Goal: Check status: Check status

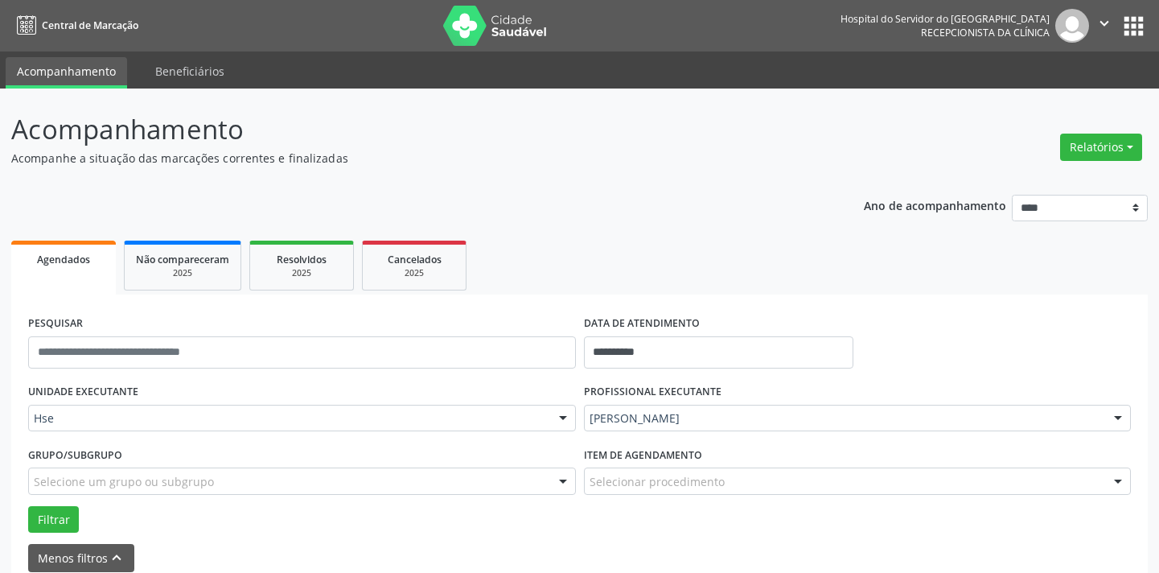
scroll to position [76, 0]
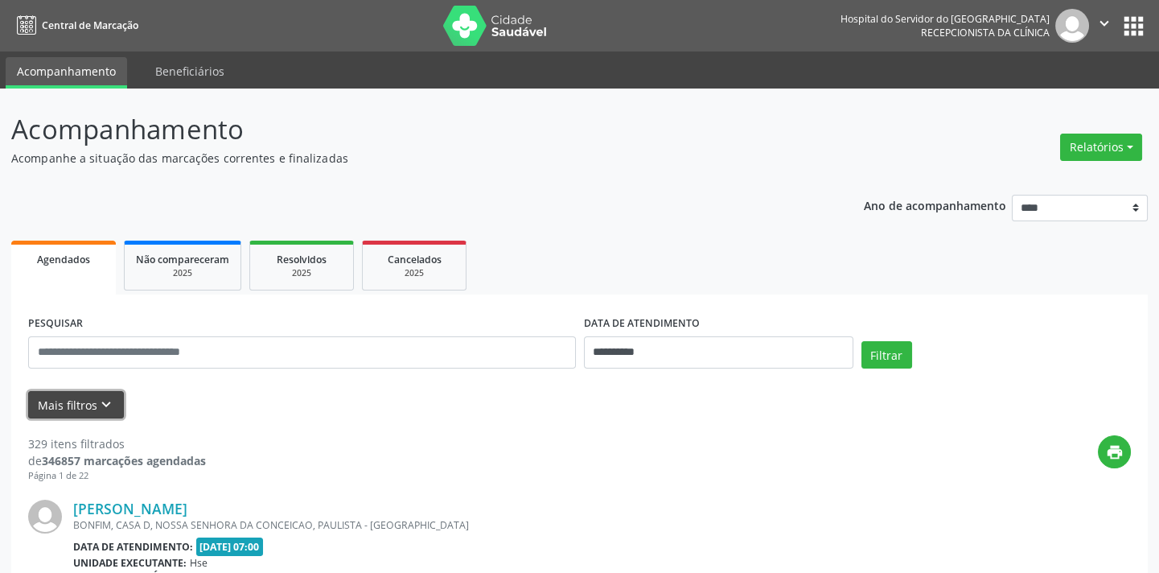
click at [101, 396] on icon "keyboard_arrow_down" at bounding box center [106, 405] width 18 height 18
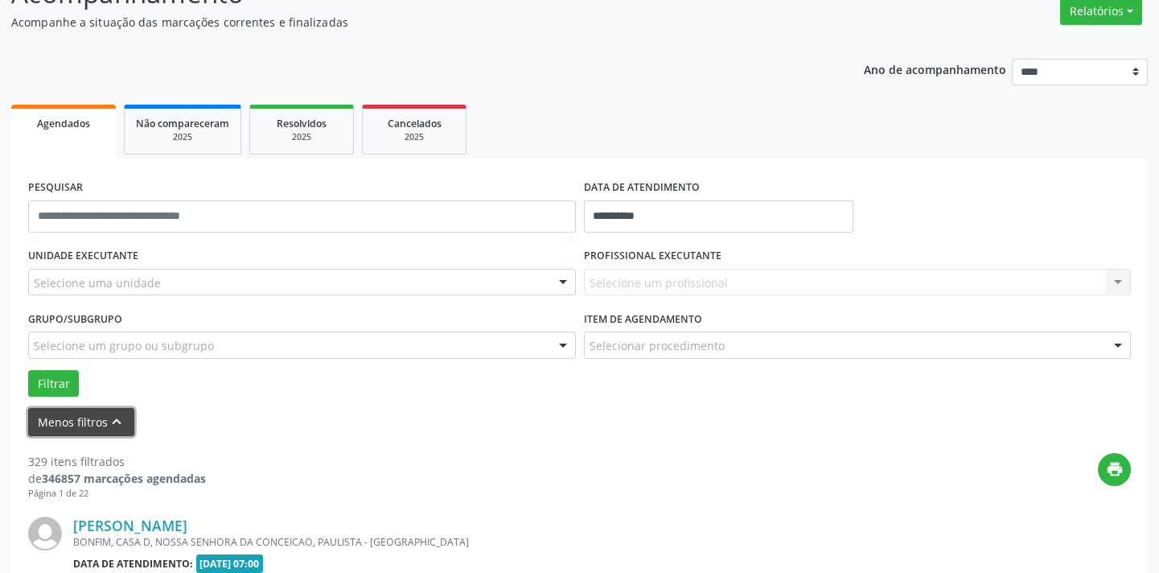
scroll to position [219, 0]
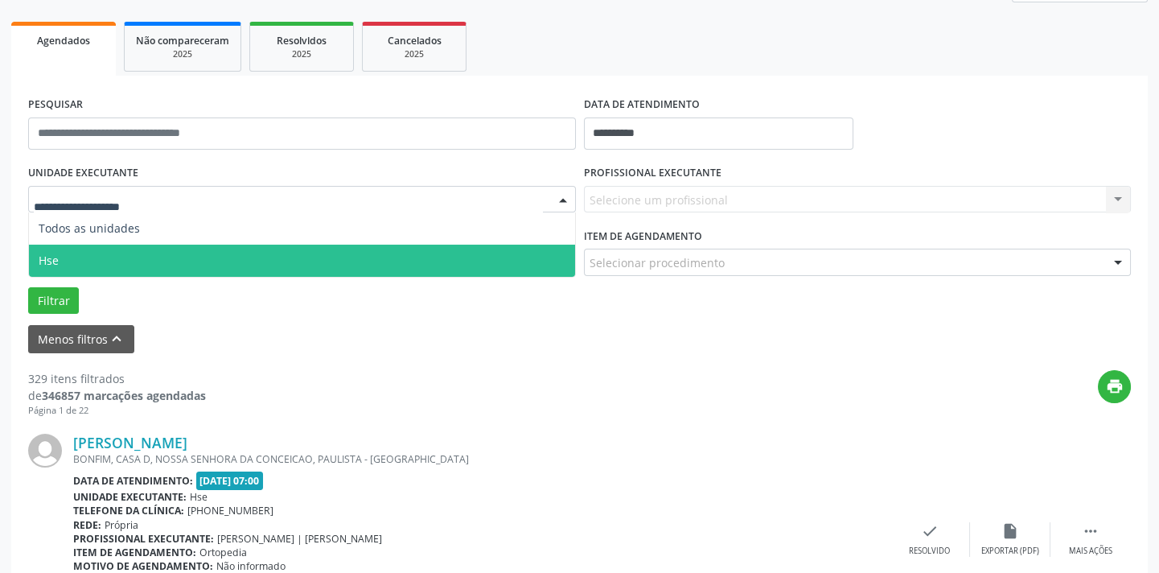
click at [426, 252] on span "Hse" at bounding box center [302, 260] width 546 height 32
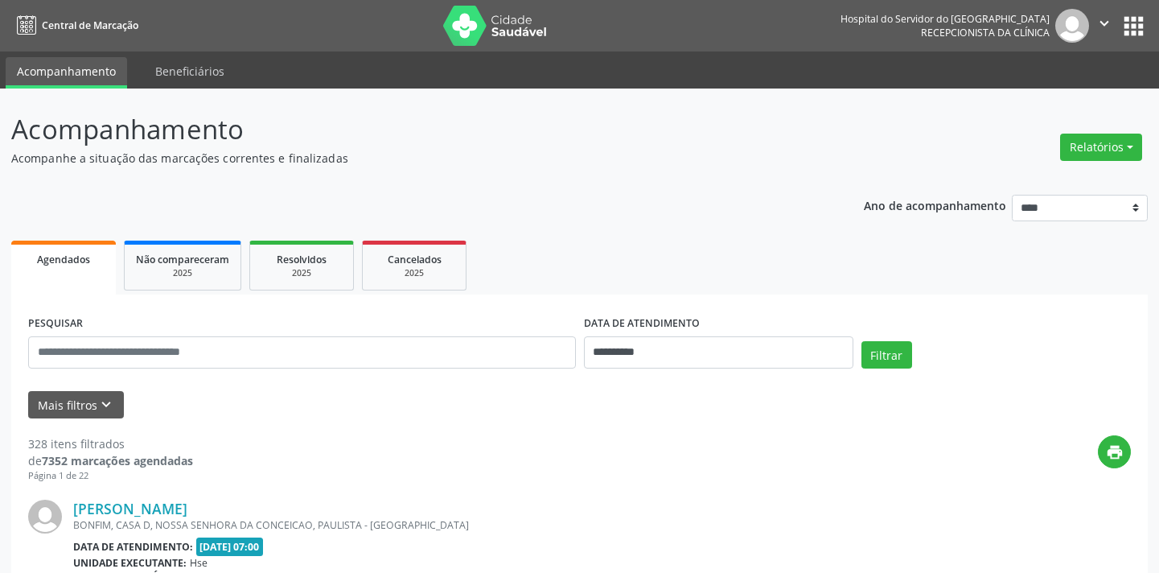
click at [67, 391] on button "Mais filtros keyboard_arrow_down" at bounding box center [76, 405] width 96 height 28
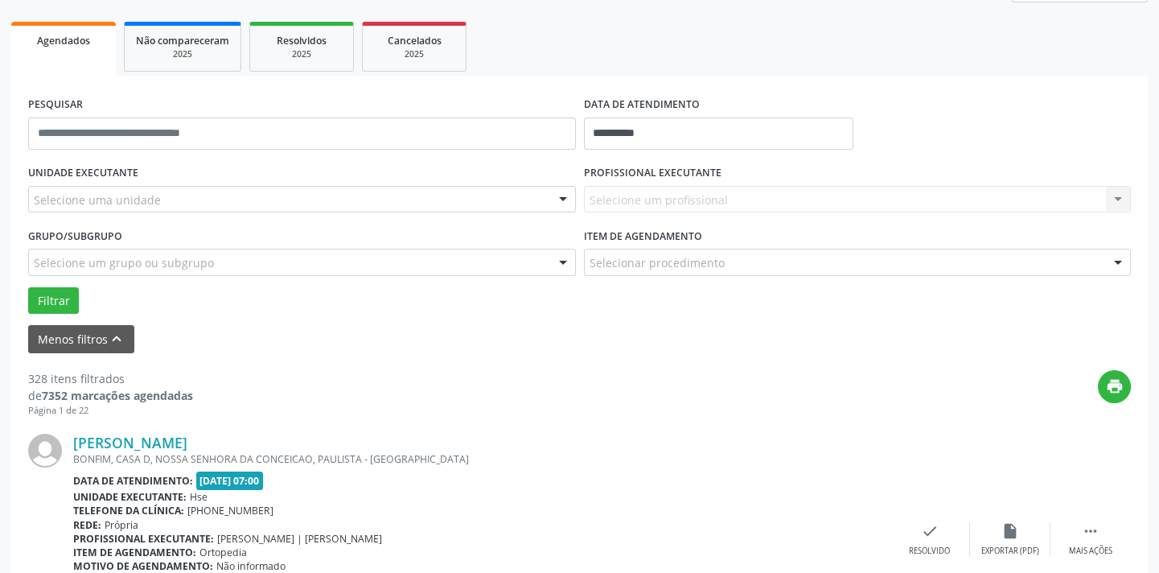
click at [290, 191] on div "Selecione uma unidade" at bounding box center [302, 199] width 548 height 27
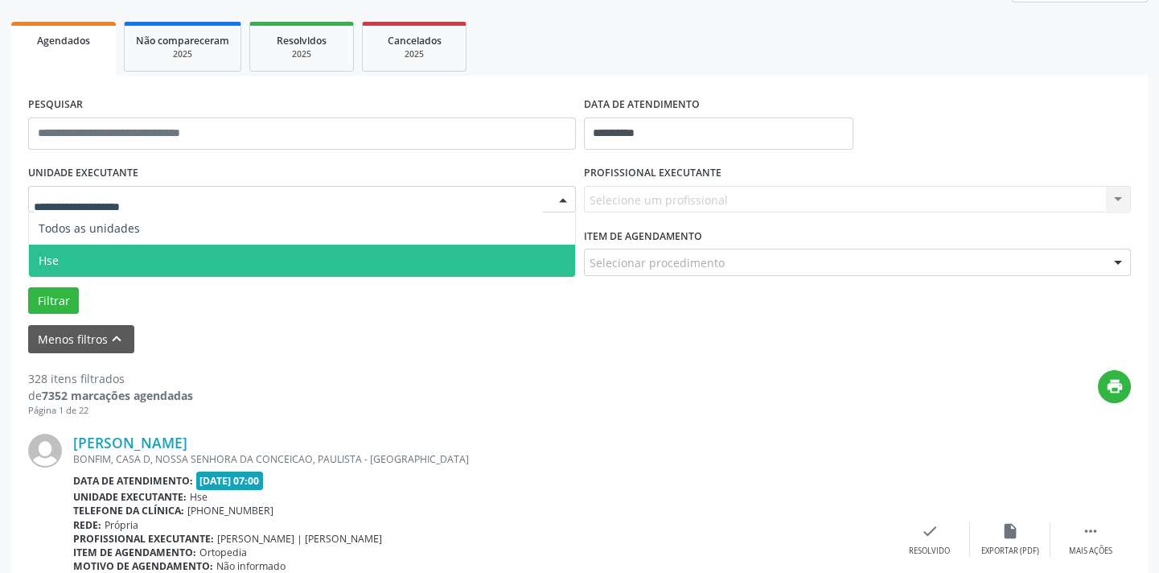
click at [248, 256] on span "Hse" at bounding box center [302, 260] width 546 height 32
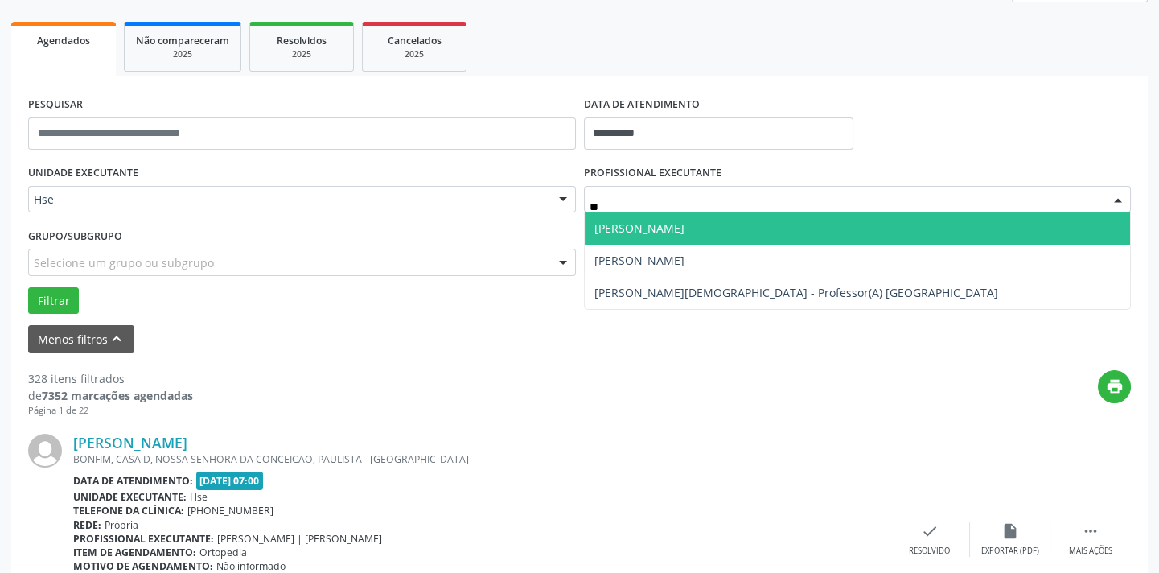
type input "*"
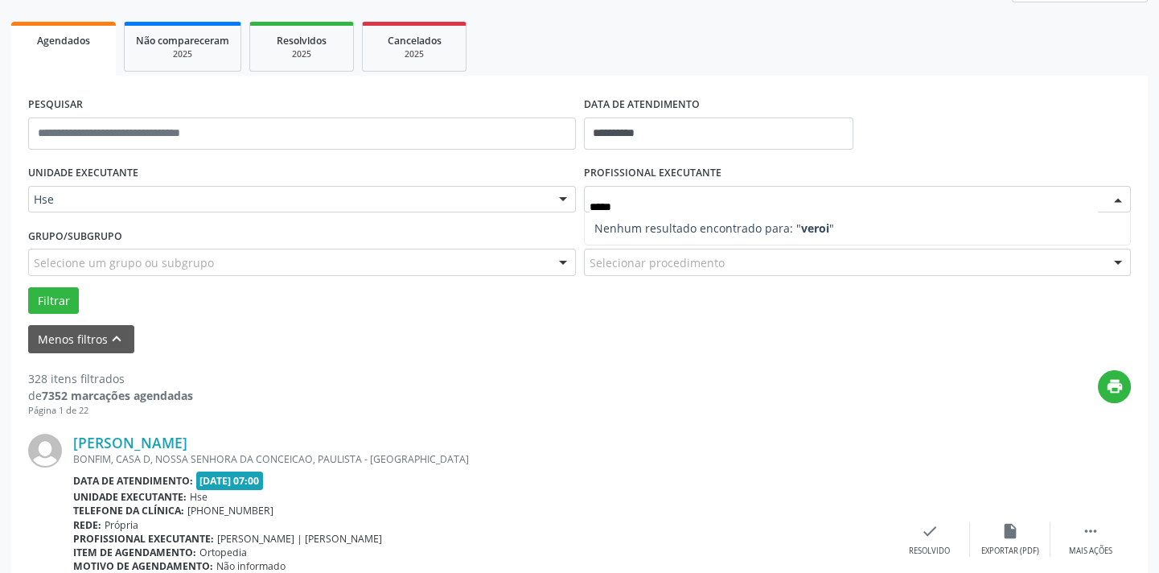
type input "****"
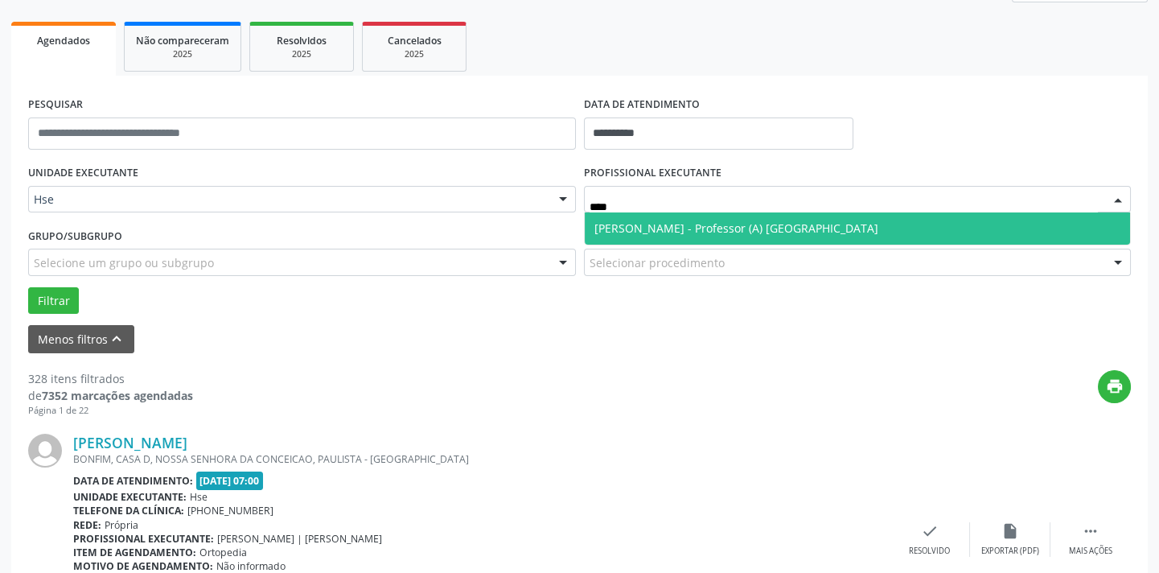
click at [649, 215] on span "[PERSON_NAME] - Professor (A) [GEOGRAPHIC_DATA]" at bounding box center [858, 228] width 546 height 32
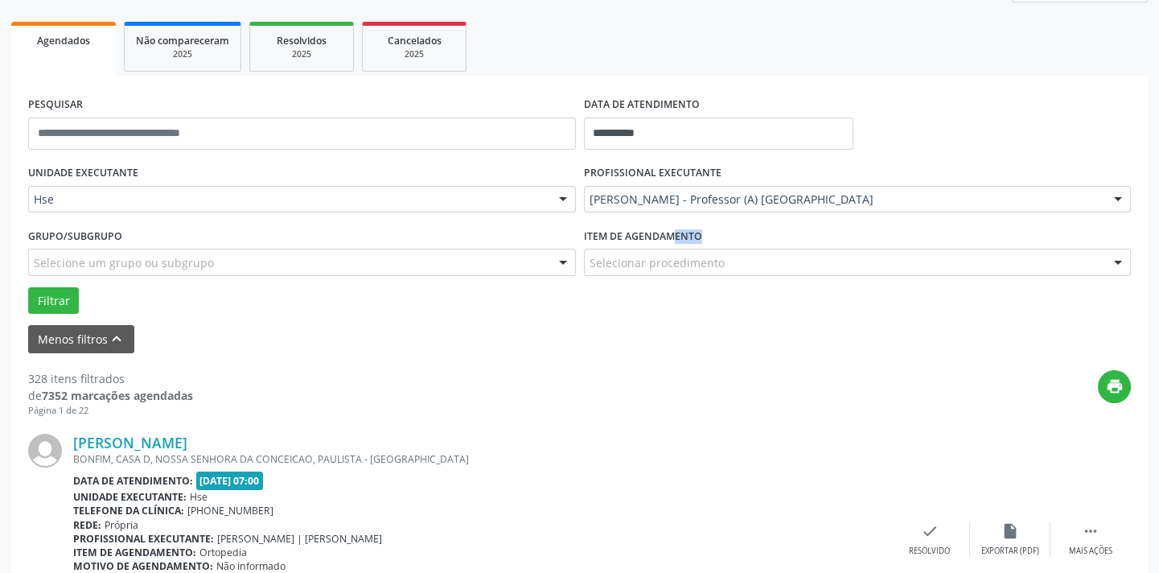
click at [637, 255] on div "Item de agendamento Selecionar procedimento #0000 - Alergologia #0001 - Angiolo…" at bounding box center [858, 249] width 548 height 51
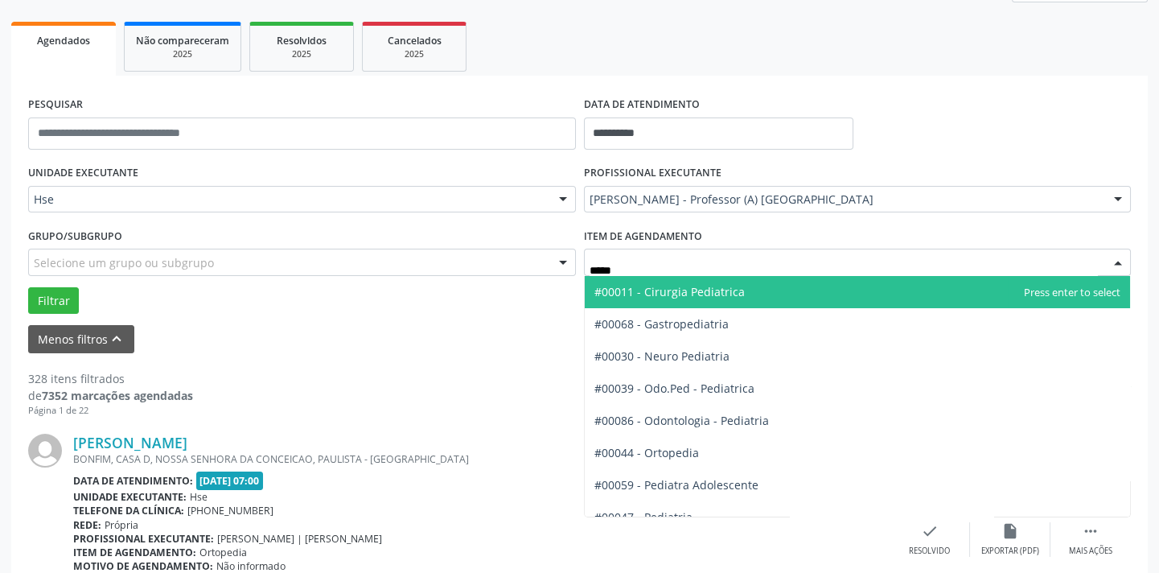
type input "******"
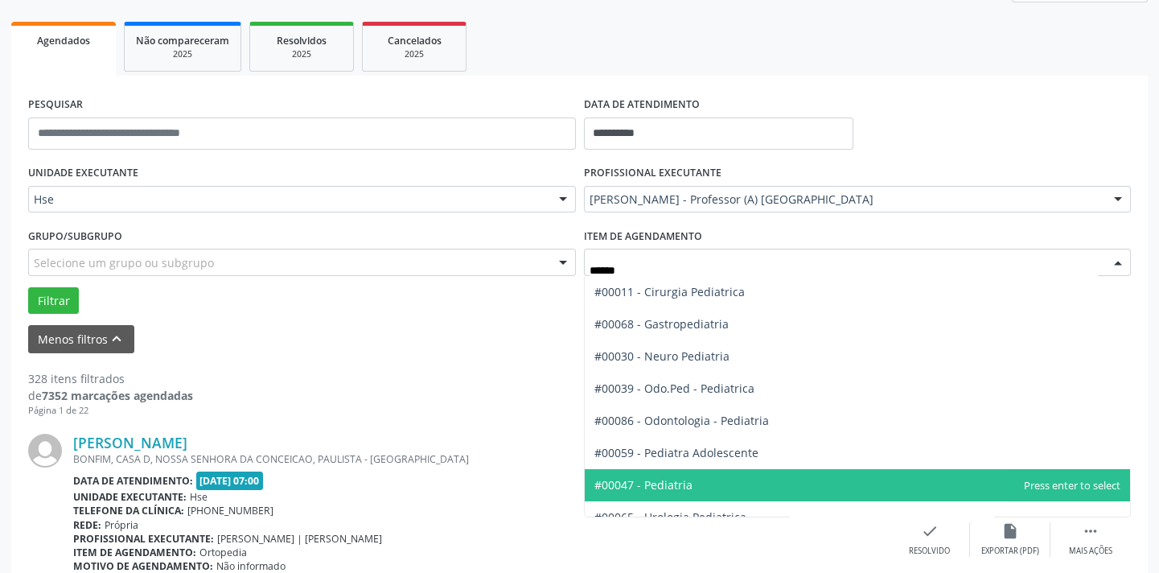
click at [645, 469] on span "#00047 - Pediatria" at bounding box center [858, 485] width 546 height 32
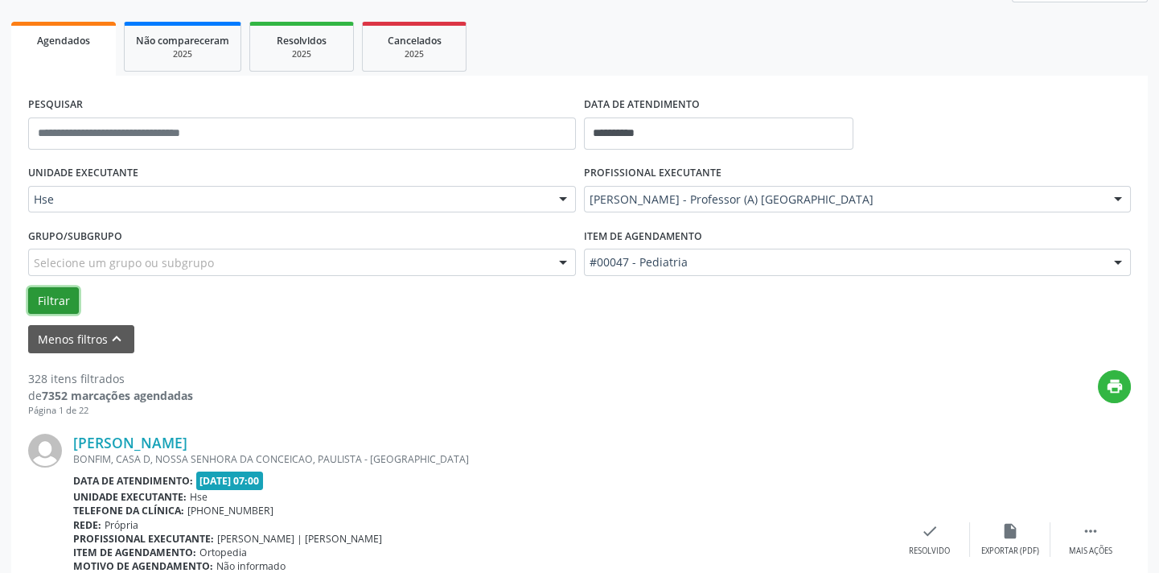
click at [46, 299] on button "Filtrar" at bounding box center [53, 300] width 51 height 27
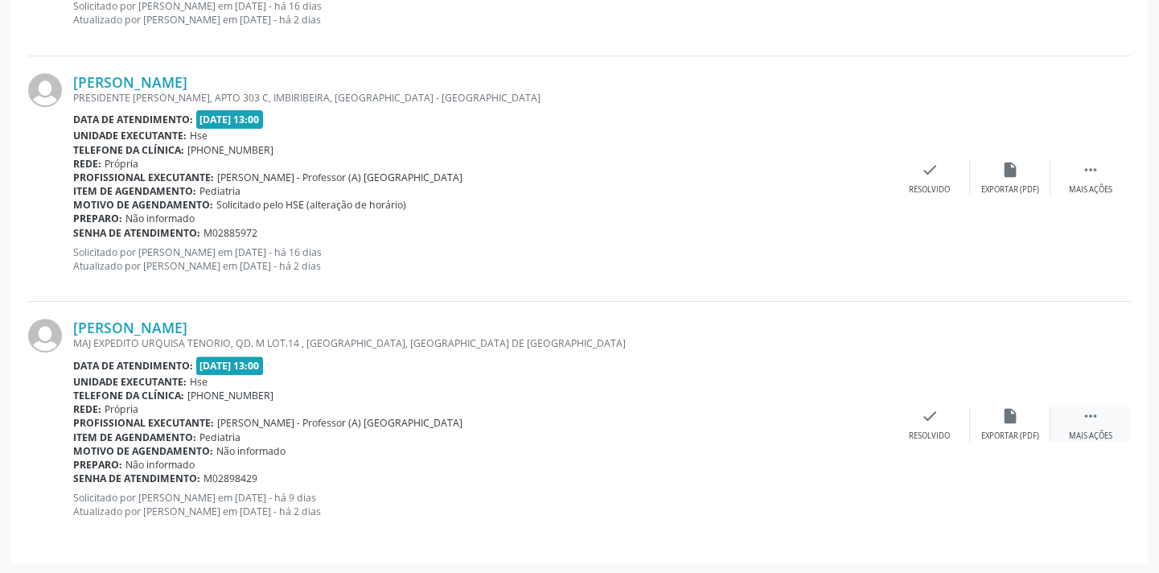
click at [1086, 412] on icon "" at bounding box center [1090, 416] width 18 height 18
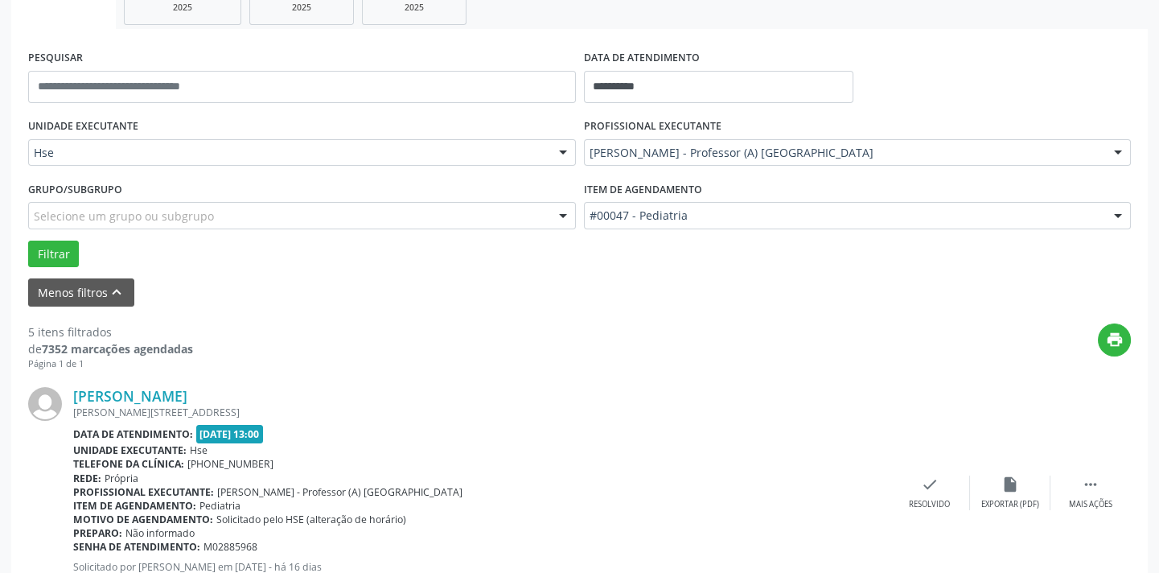
scroll to position [73, 0]
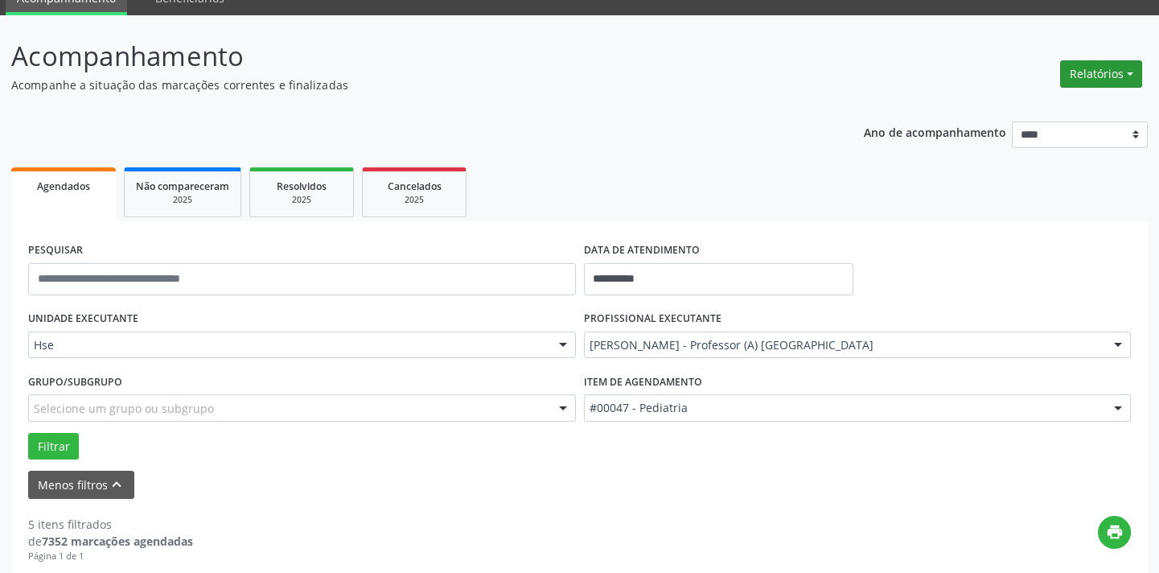
click at [1128, 72] on button "Relatórios" at bounding box center [1101, 73] width 82 height 27
click at [1102, 105] on link "Agendamentos" at bounding box center [1055, 107] width 173 height 23
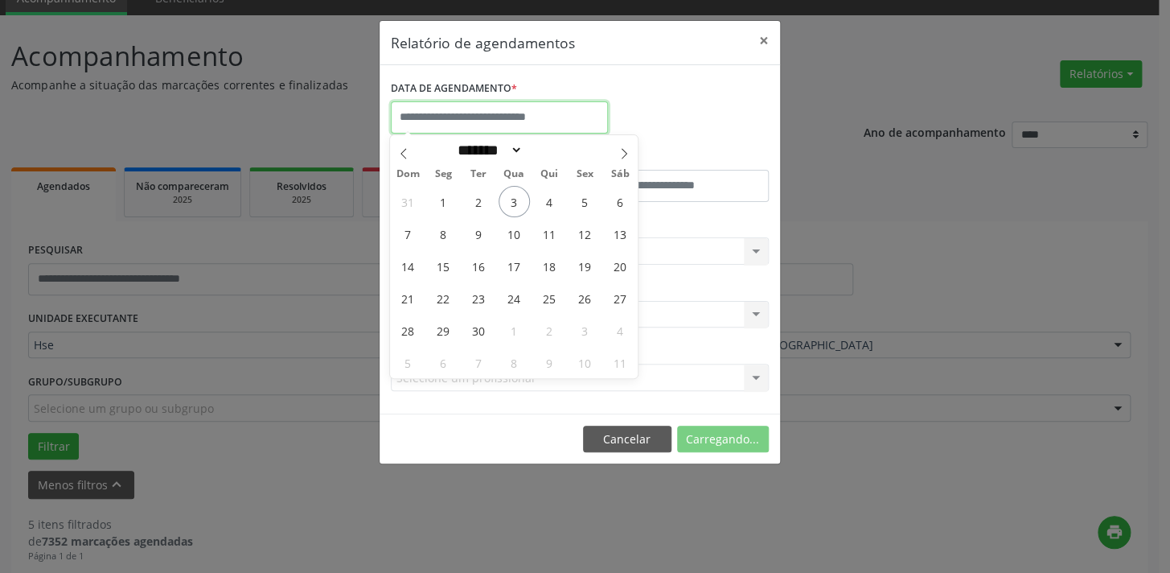
click at [520, 118] on input "text" at bounding box center [499, 117] width 217 height 32
click at [540, 191] on span "4" at bounding box center [549, 201] width 31 height 31
type input "**********"
click at [541, 191] on span "4" at bounding box center [549, 201] width 31 height 31
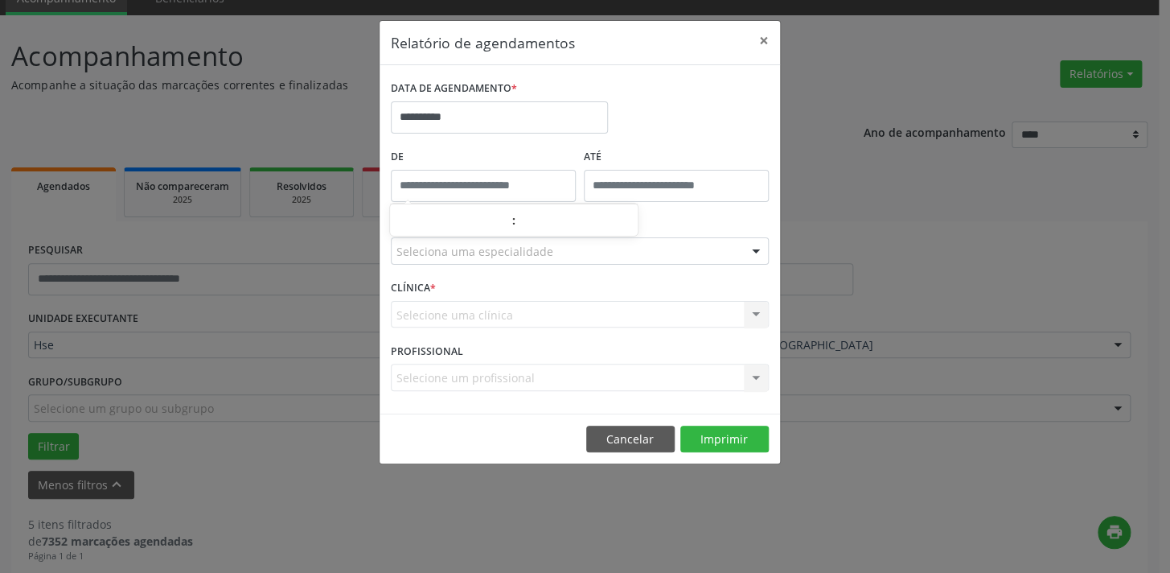
type input "*****"
click at [447, 181] on input "*****" at bounding box center [483, 186] width 185 height 32
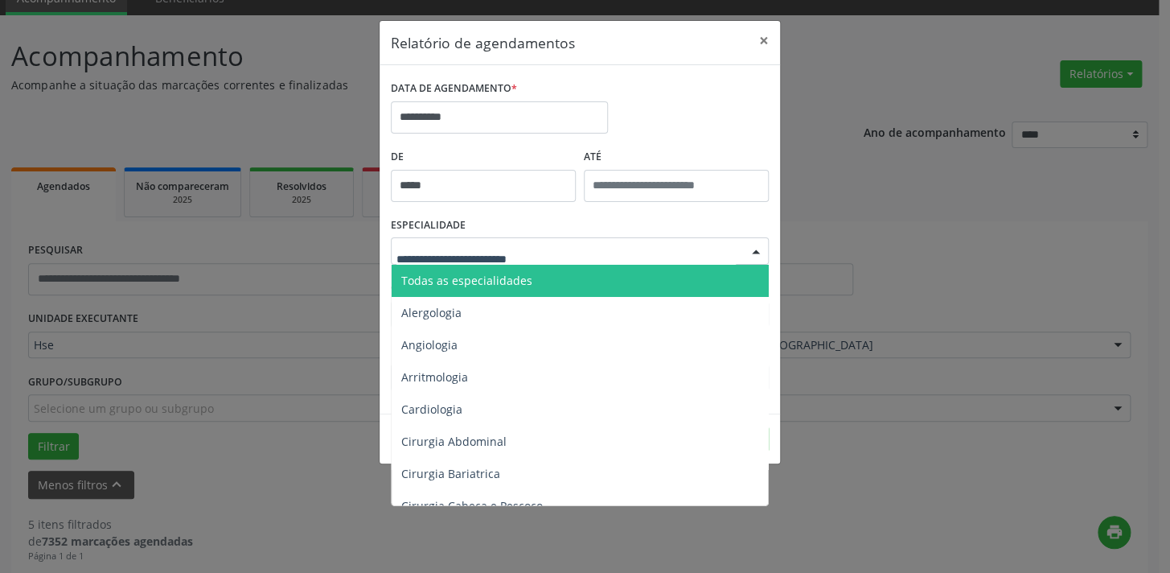
click at [507, 220] on div "ESPECIALIDADE Todas as especialidades Alergologia Angiologia Arritmologia Cardi…" at bounding box center [580, 244] width 386 height 63
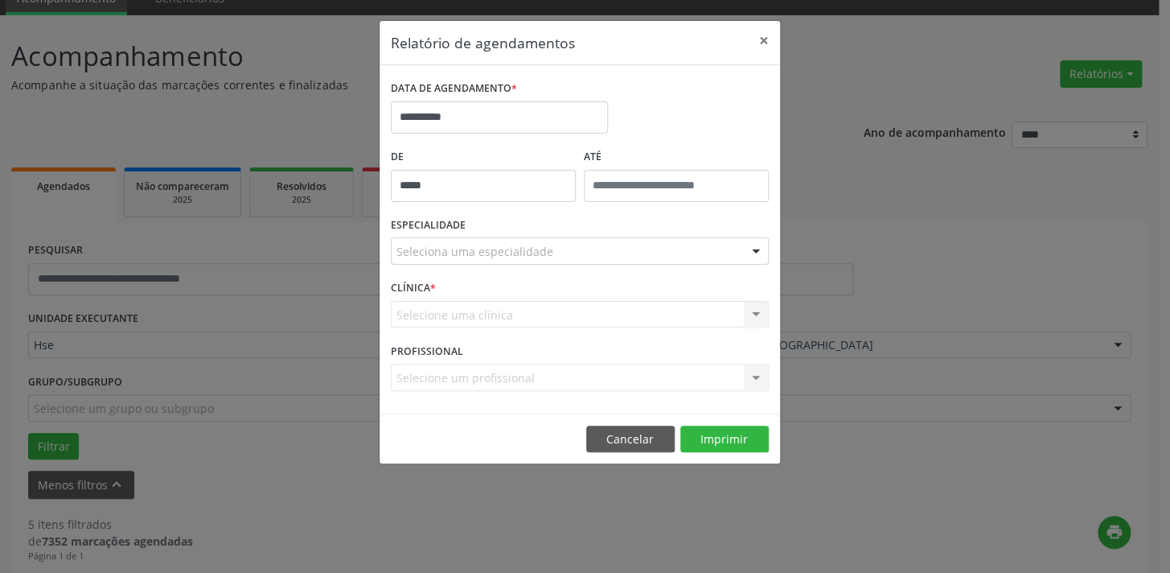
click at [529, 312] on div "Selecione uma clínica Nenhum resultado encontrado para: " " Não há nenhuma opçã…" at bounding box center [580, 314] width 378 height 27
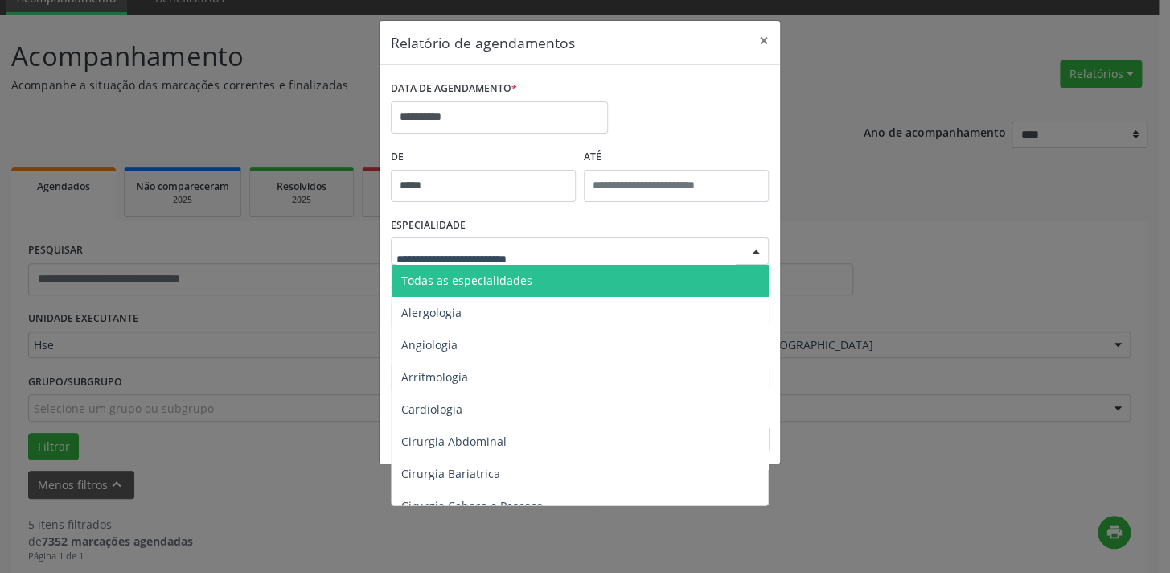
click at [614, 240] on div at bounding box center [580, 250] width 378 height 27
click at [578, 278] on span "Todas as especialidades" at bounding box center [581, 281] width 379 height 32
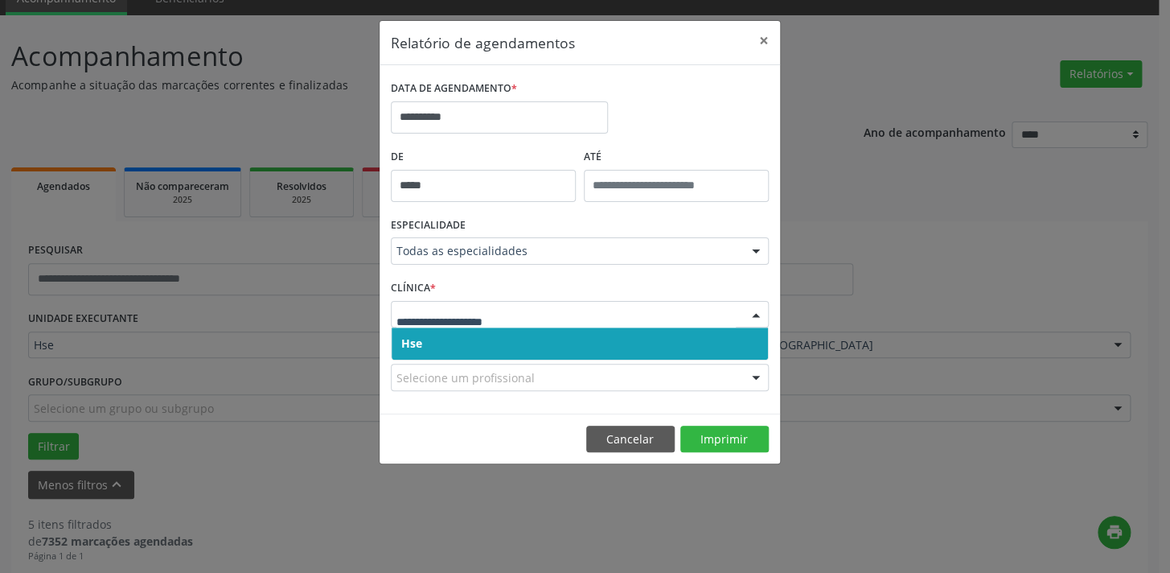
click at [568, 347] on span "Hse" at bounding box center [580, 343] width 376 height 32
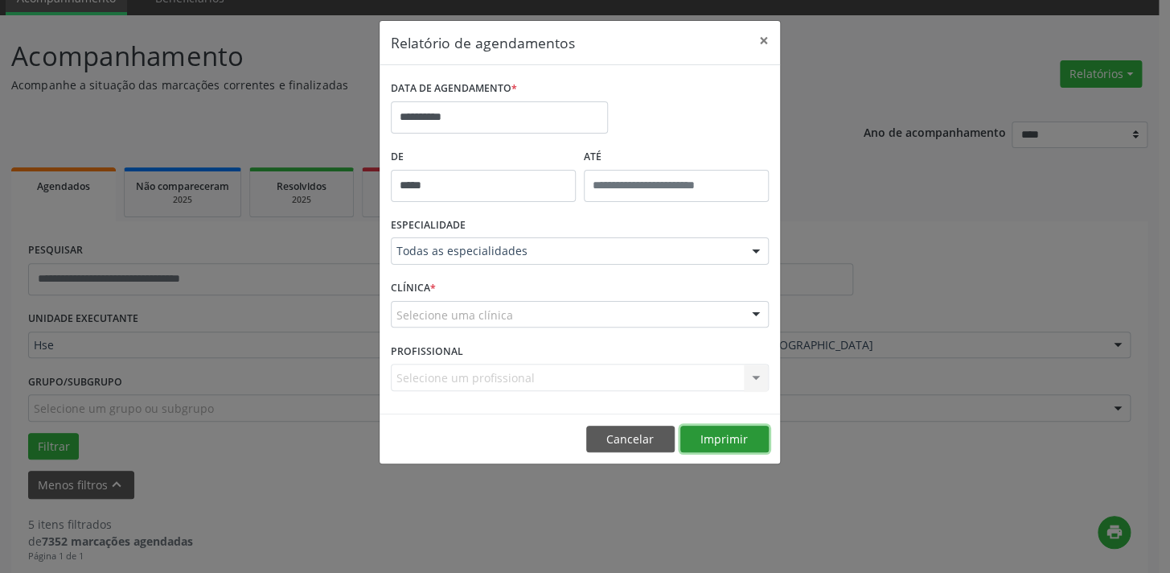
click at [720, 449] on button "Imprimir" at bounding box center [724, 438] width 88 height 27
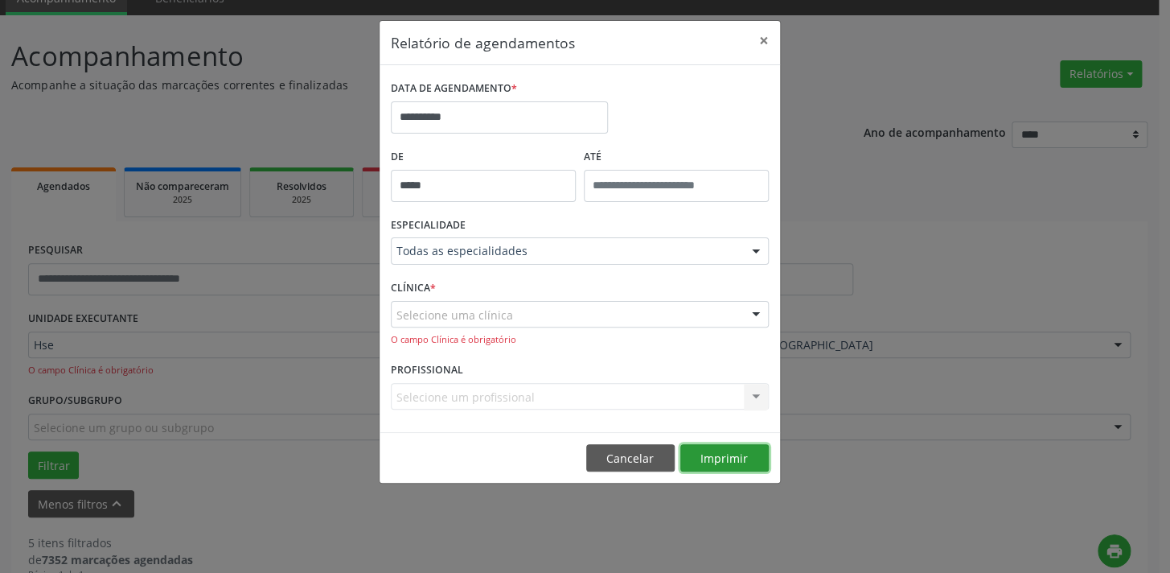
click at [712, 453] on button "Imprimir" at bounding box center [724, 457] width 88 height 27
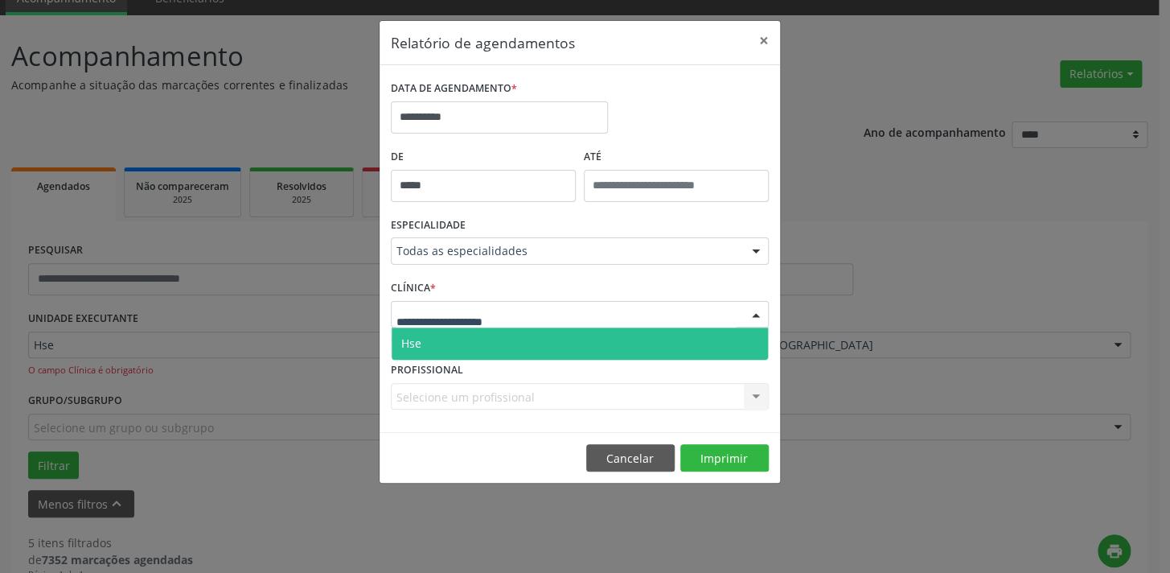
click at [653, 315] on div at bounding box center [580, 314] width 378 height 27
click at [617, 343] on span "Hse" at bounding box center [580, 343] width 376 height 32
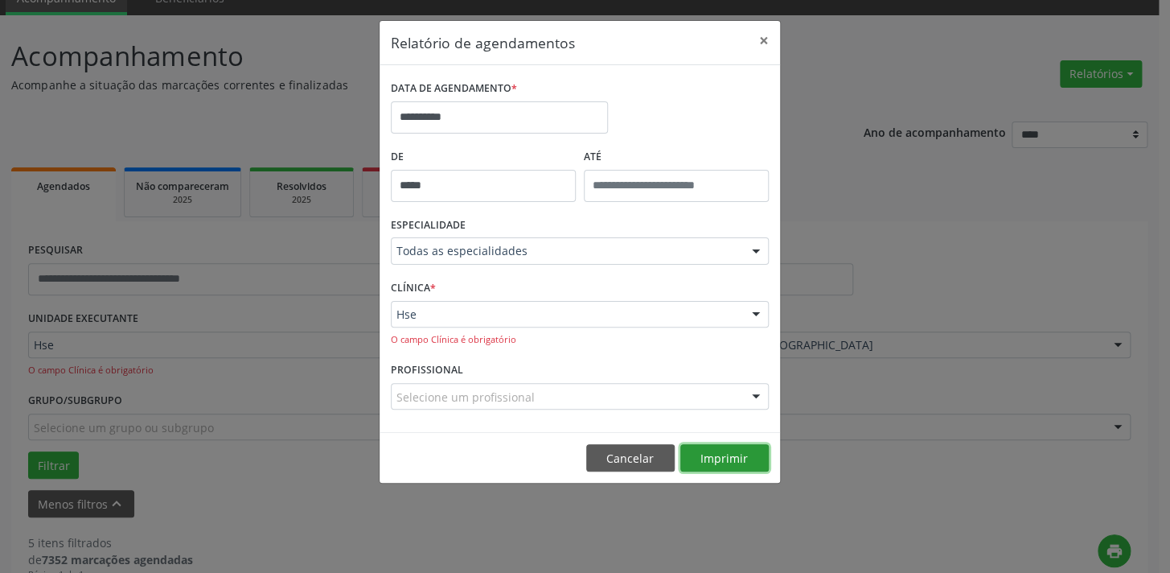
click at [712, 456] on button "Imprimir" at bounding box center [724, 457] width 88 height 27
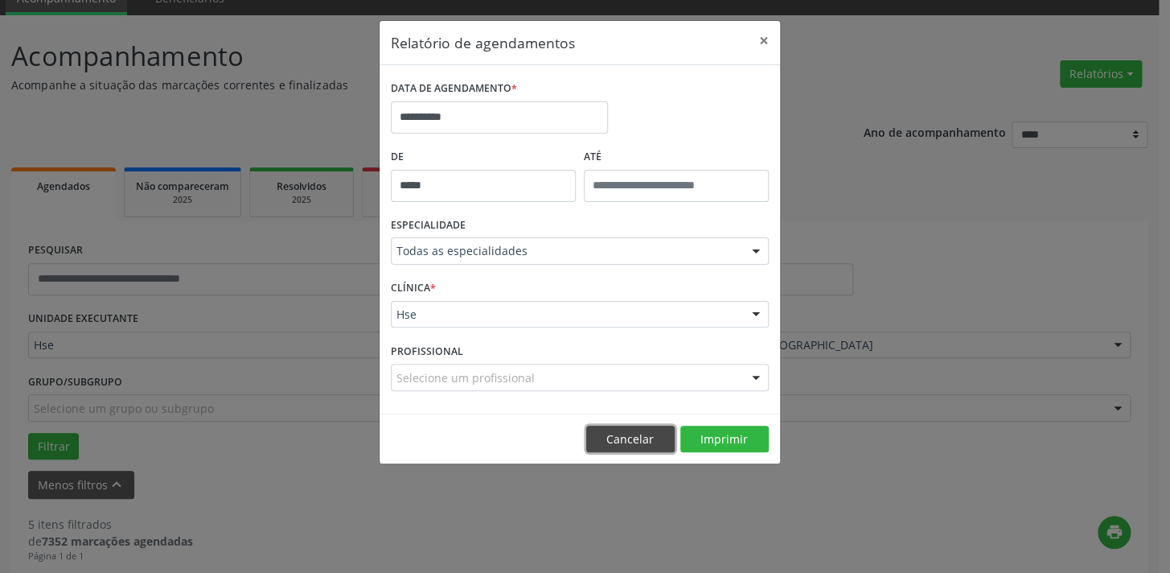
click at [659, 429] on button "Cancelar" at bounding box center [630, 438] width 88 height 27
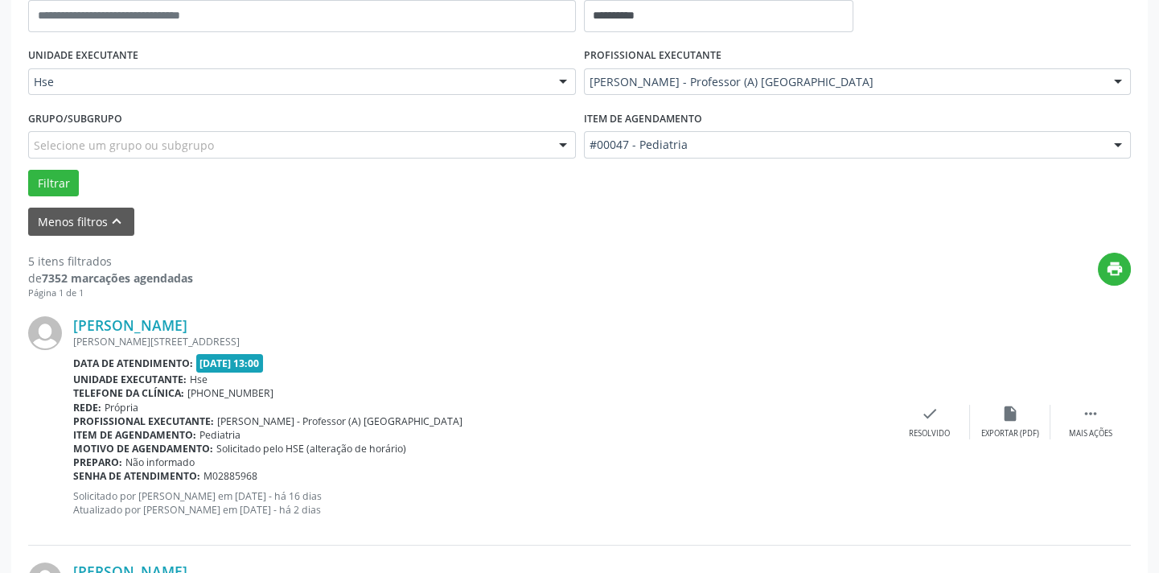
scroll to position [366, 0]
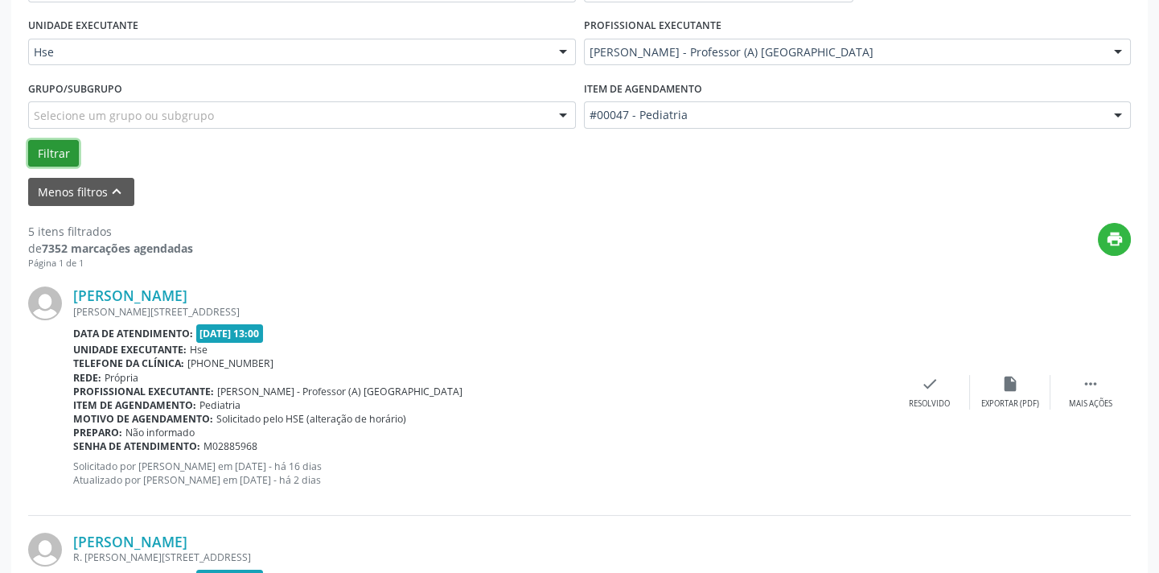
click at [60, 153] on button "Filtrar" at bounding box center [53, 153] width 51 height 27
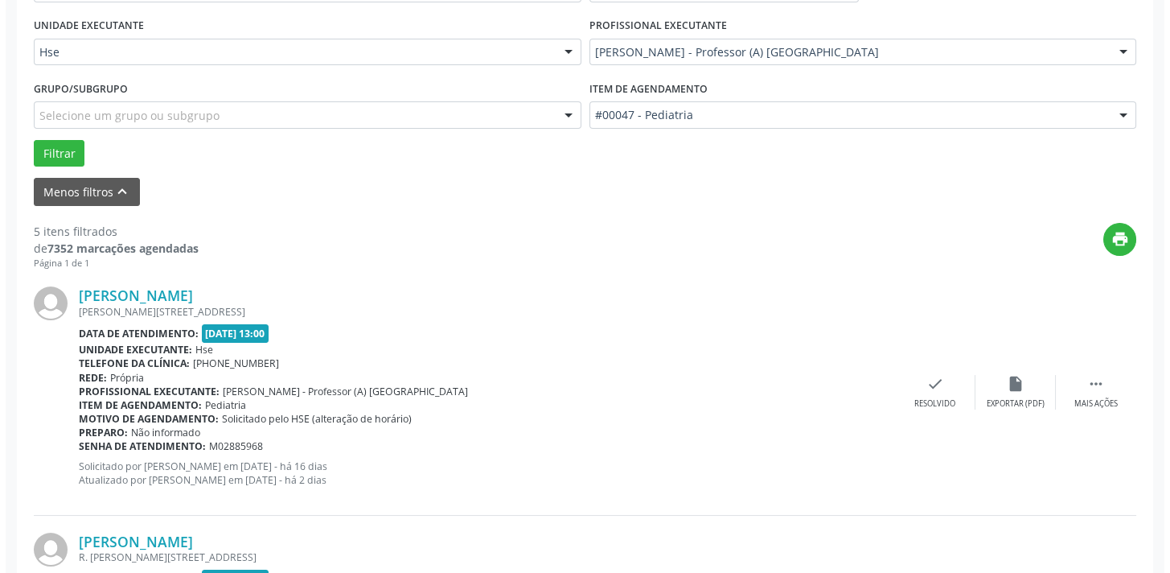
scroll to position [1316, 0]
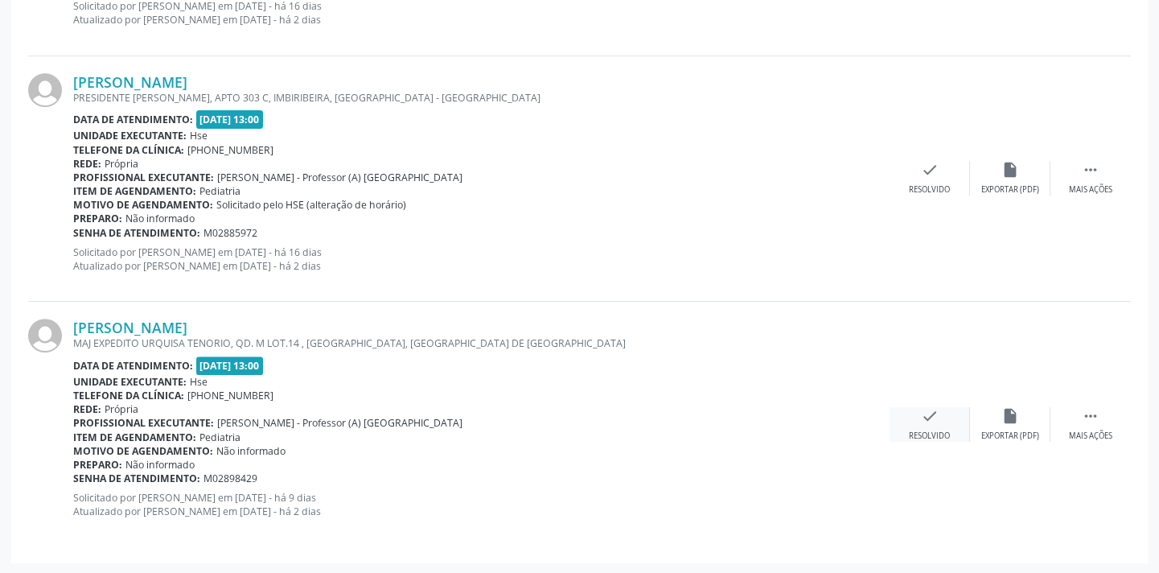
click at [913, 412] on div "check Resolvido" at bounding box center [929, 424] width 80 height 35
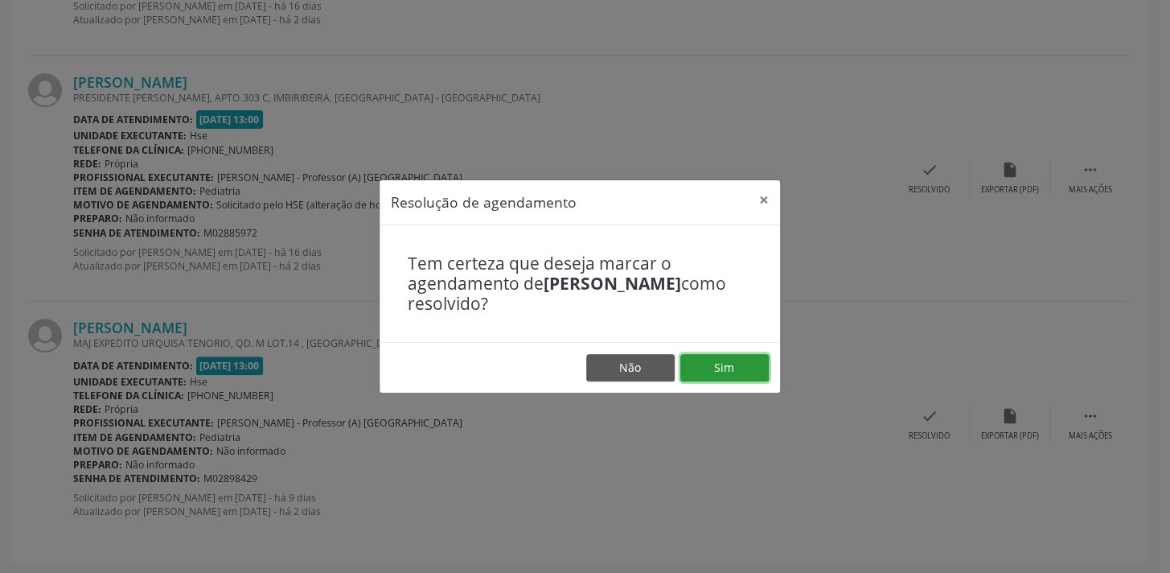
click at [738, 367] on button "Sim" at bounding box center [724, 367] width 88 height 27
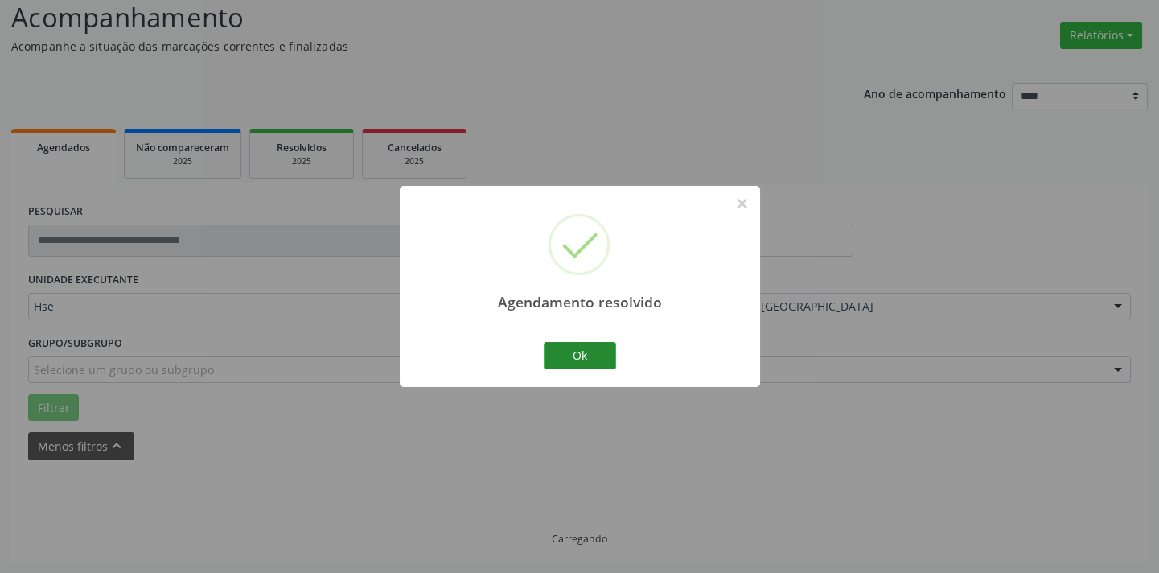
scroll to position [129, 0]
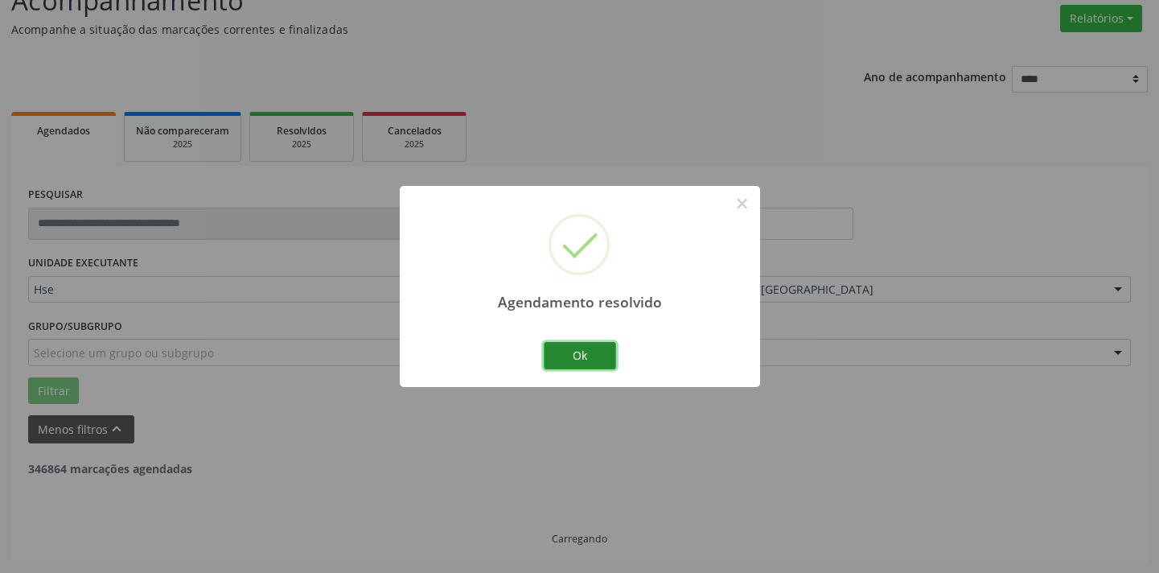
click at [560, 356] on button "Ok" at bounding box center [580, 355] width 72 height 27
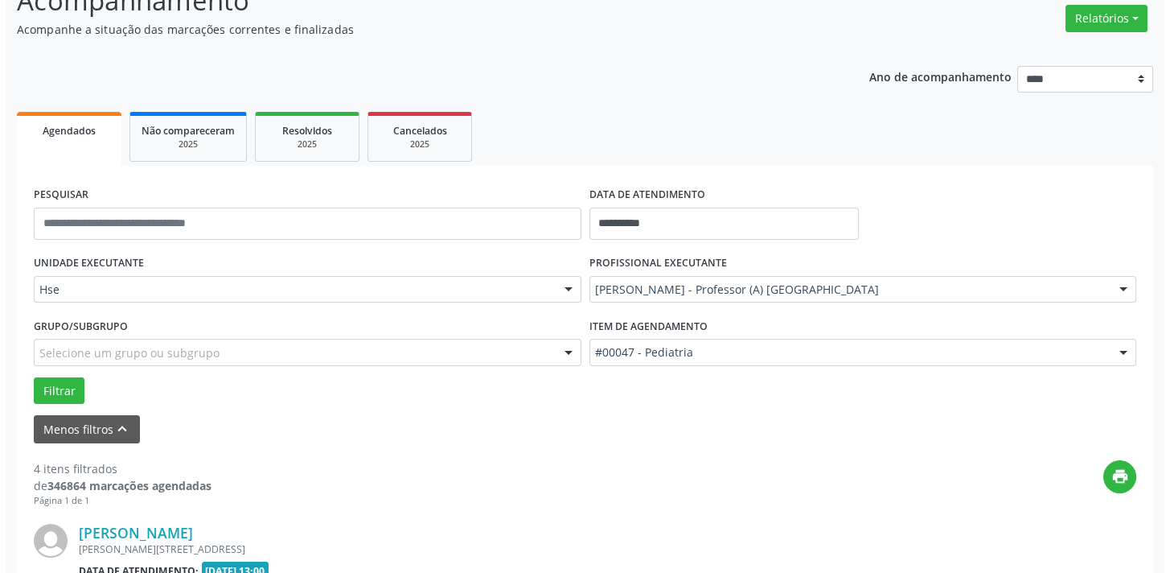
scroll to position [1070, 0]
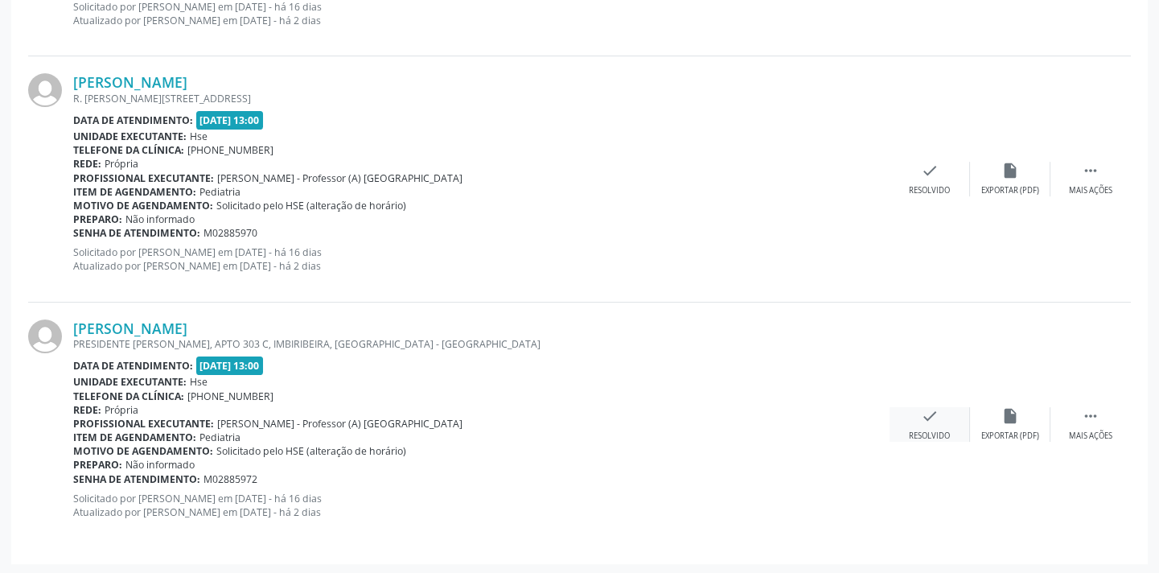
click at [917, 409] on div "check Resolvido" at bounding box center [929, 424] width 80 height 35
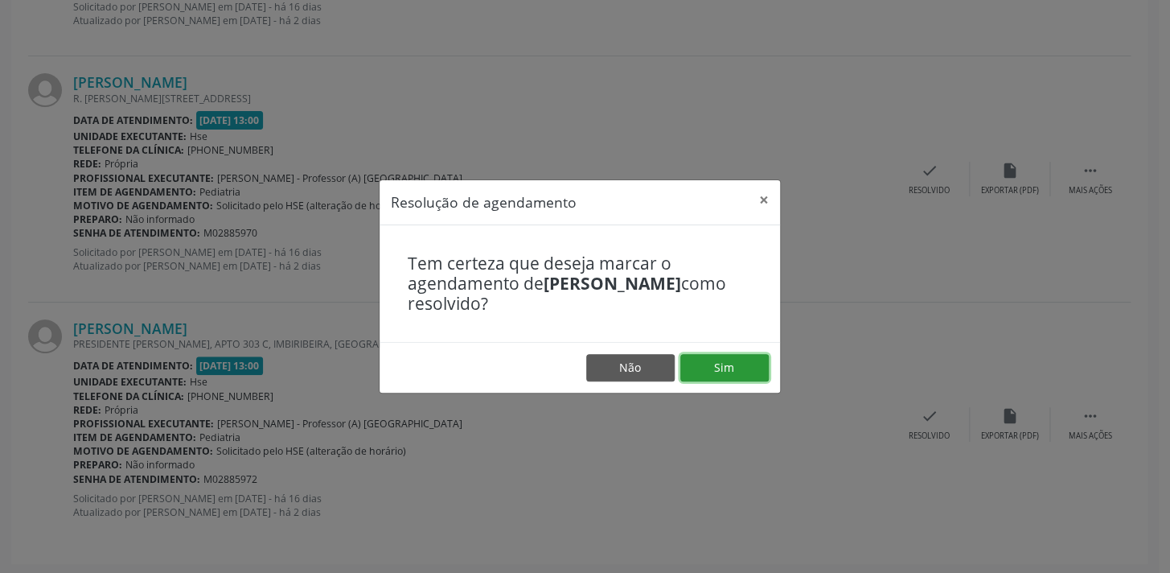
click at [738, 363] on button "Sim" at bounding box center [724, 367] width 88 height 27
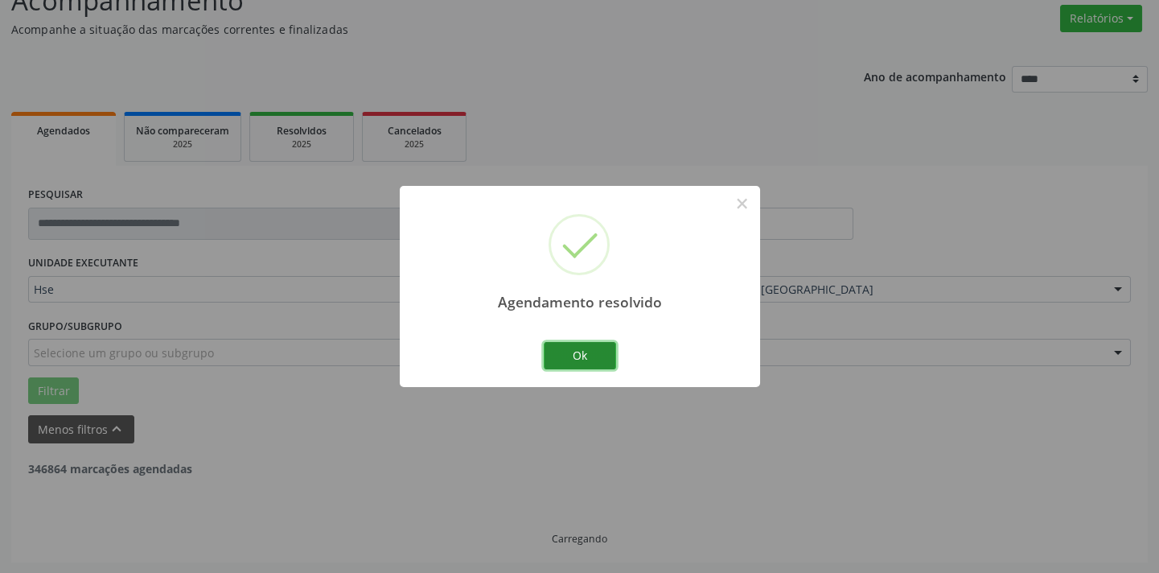
click at [592, 354] on button "Ok" at bounding box center [580, 355] width 72 height 27
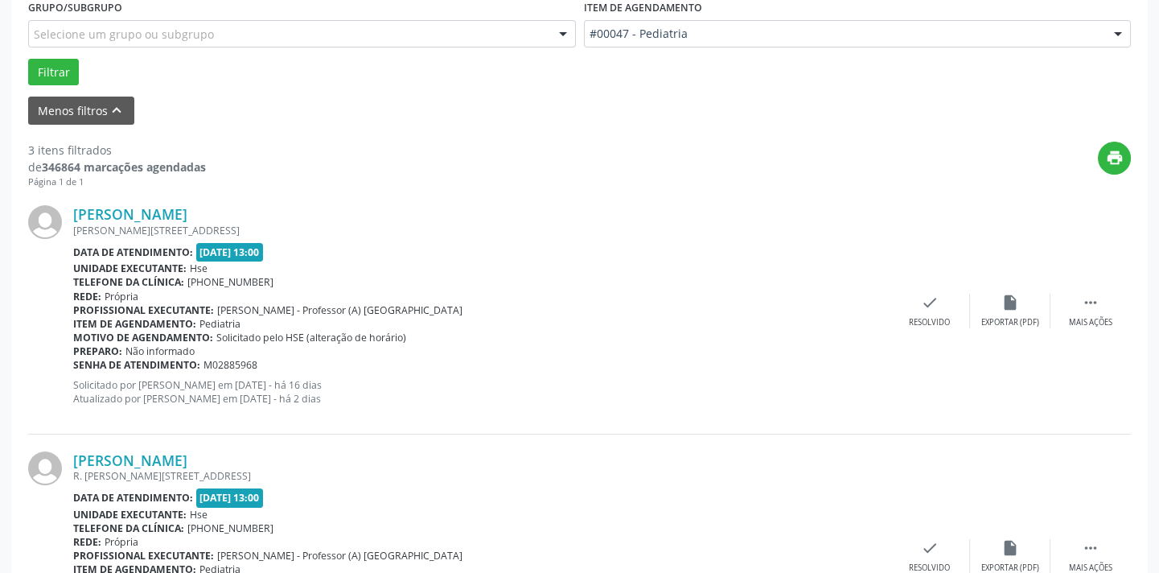
scroll to position [421, 0]
